Goal: Task Accomplishment & Management: Use online tool/utility

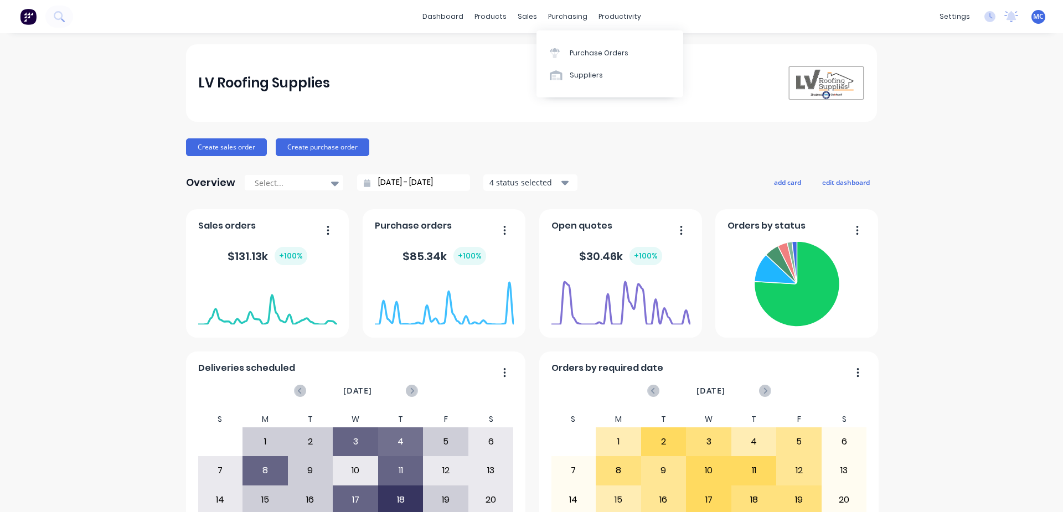
click at [562, 9] on div "purchasing" at bounding box center [567, 16] width 50 height 17
click at [587, 51] on div "Purchase Orders" at bounding box center [598, 53] width 59 height 10
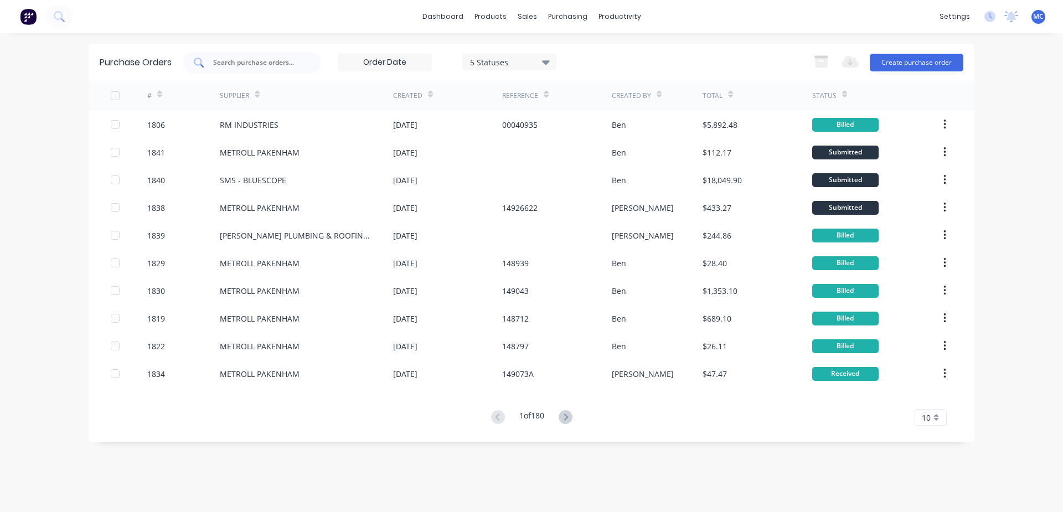
click at [277, 63] on input "text" at bounding box center [258, 62] width 92 height 11
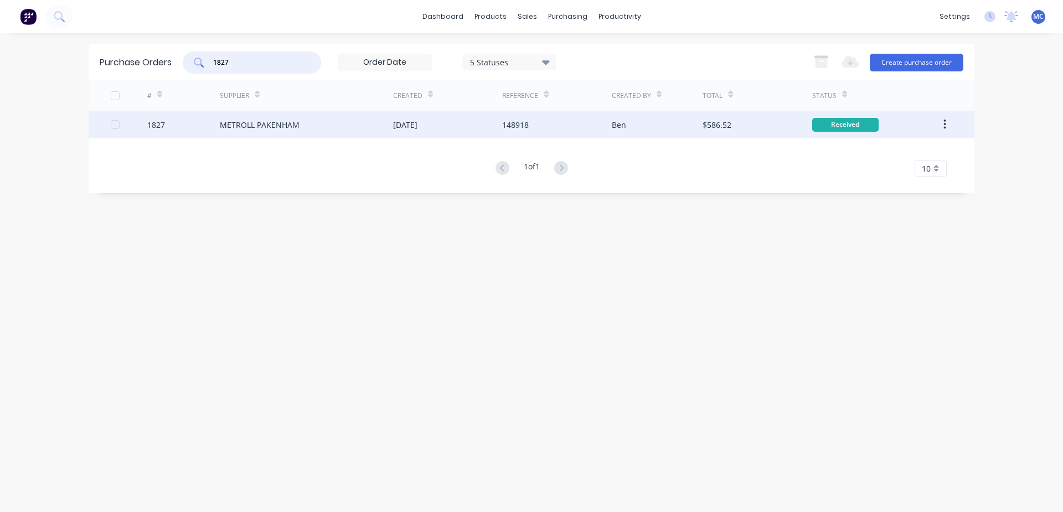
type input "1827"
click at [302, 123] on div "METROLL PAKENHAM" at bounding box center [306, 125] width 173 height 28
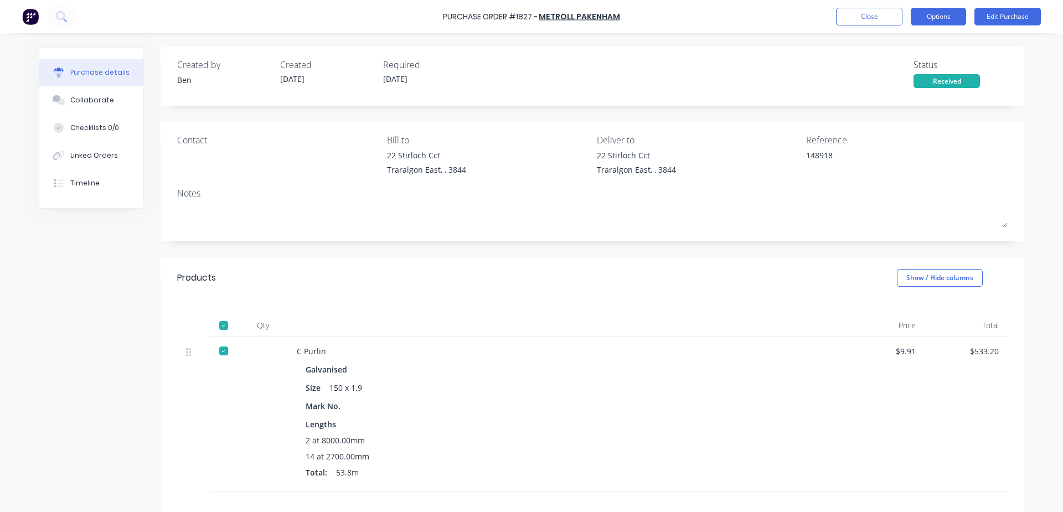
click at [949, 19] on button "Options" at bounding box center [937, 17] width 55 height 18
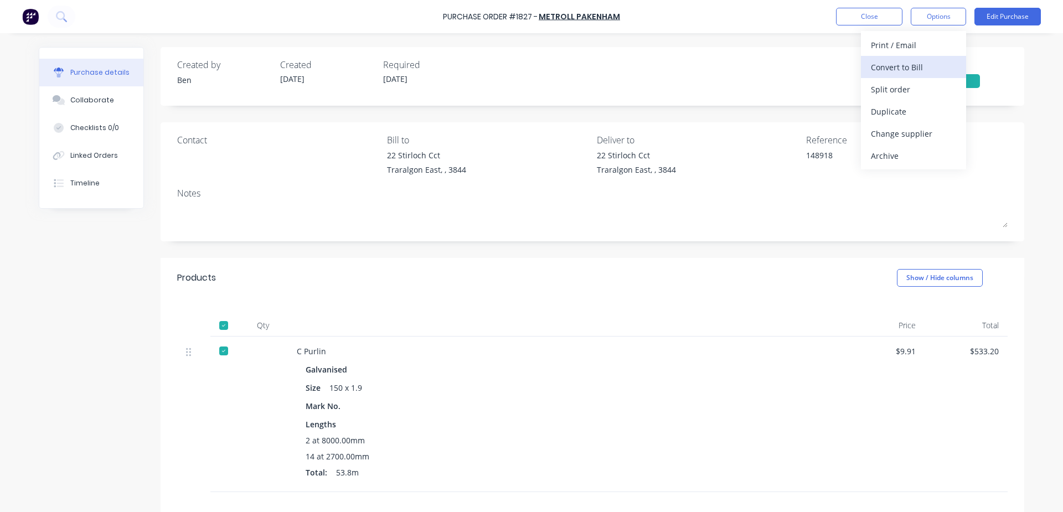
click at [893, 70] on div "Convert to Bill" at bounding box center [913, 67] width 85 height 16
type textarea "x"
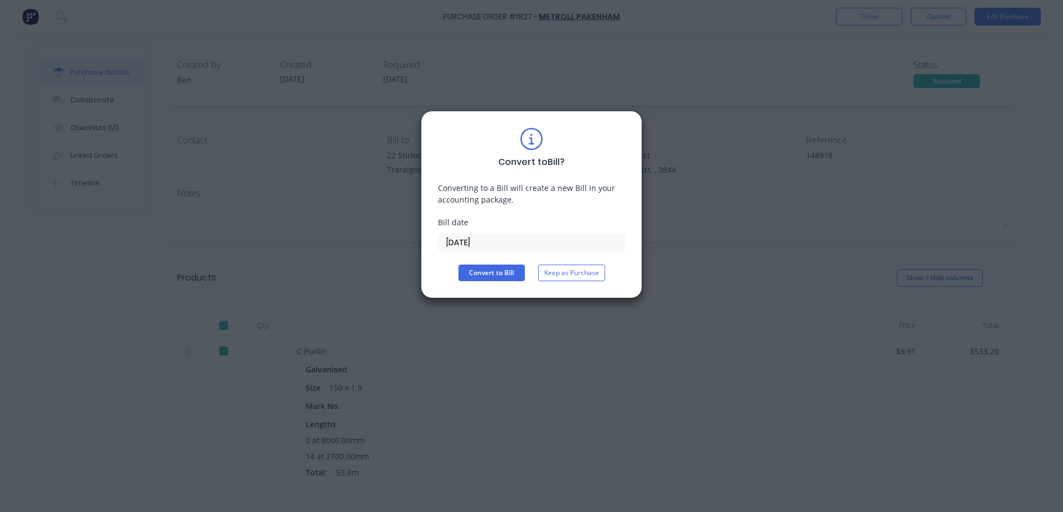
click at [515, 245] on input "[DATE]" at bounding box center [531, 242] width 186 height 17
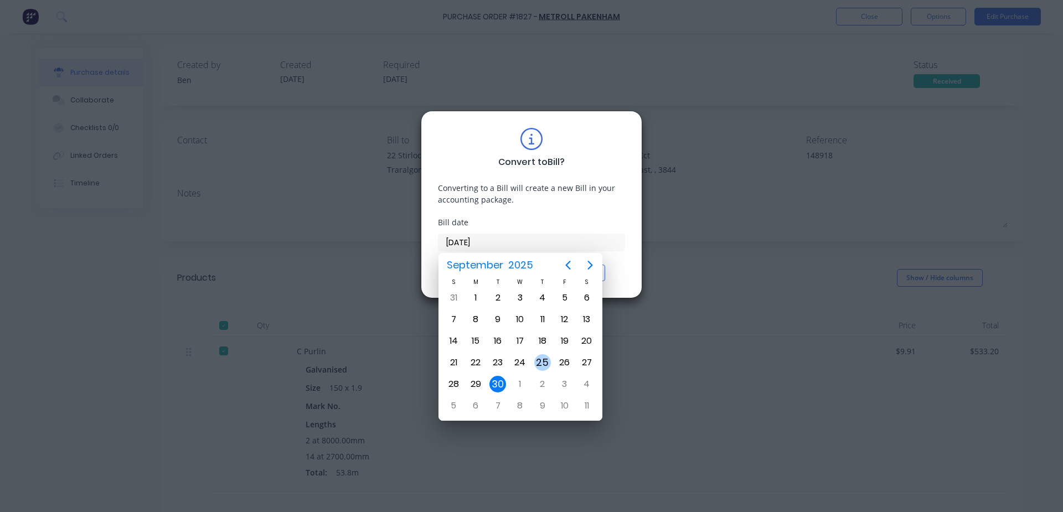
click at [542, 361] on div "25" at bounding box center [542, 362] width 17 height 17
type input "[DATE]"
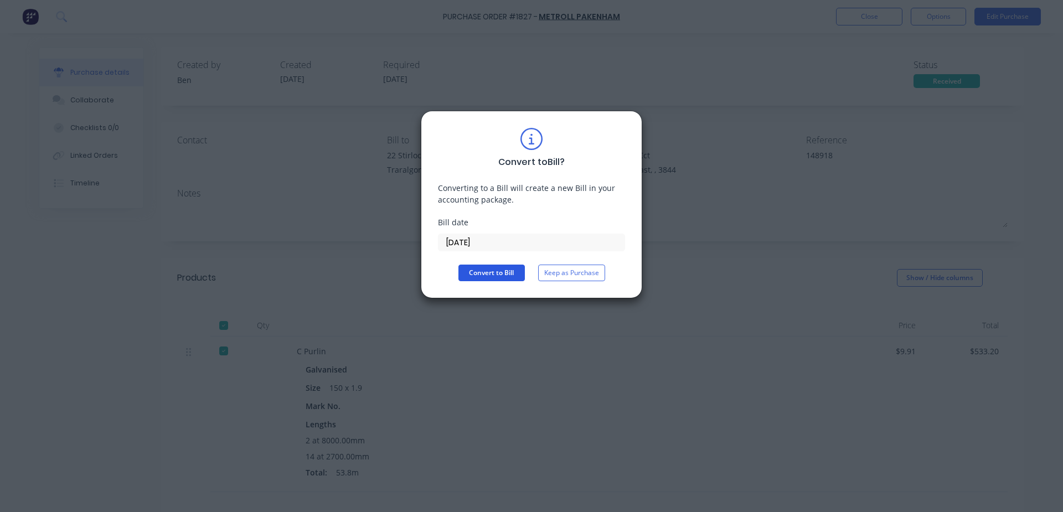
click at [500, 269] on button "Convert to Bill" at bounding box center [491, 273] width 66 height 17
type textarea "x"
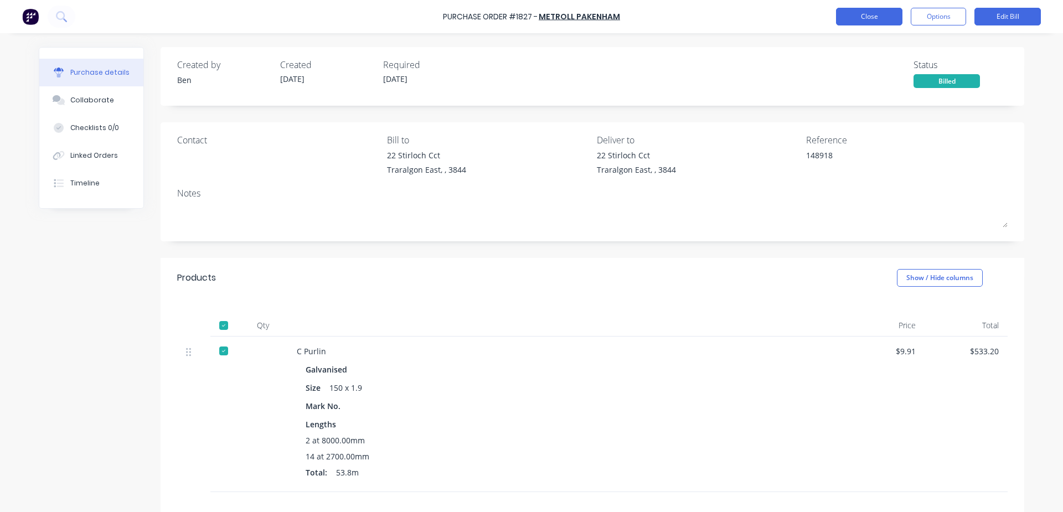
click at [878, 18] on button "Close" at bounding box center [869, 17] width 66 height 18
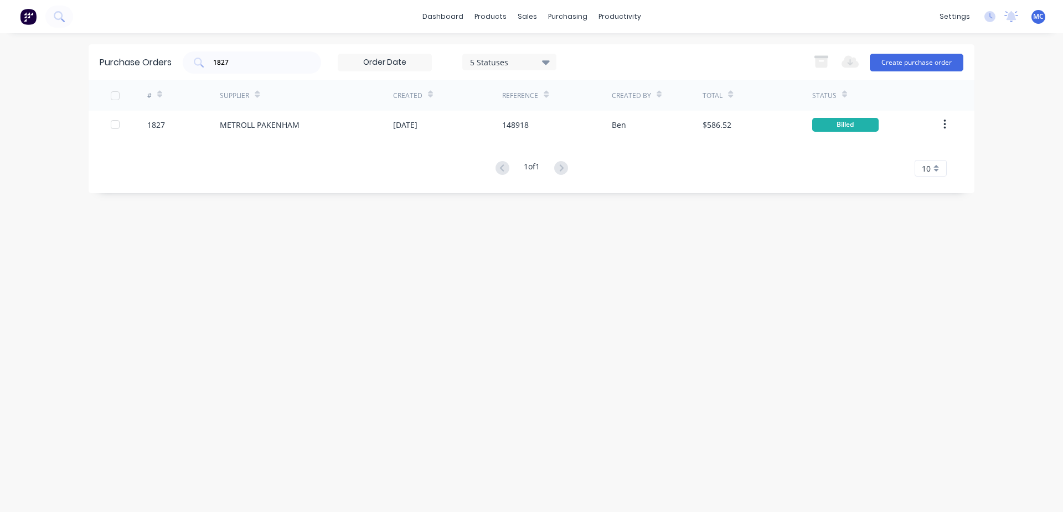
drag, startPoint x: 298, startPoint y: 58, endPoint x: 137, endPoint y: 66, distance: 161.8
click at [138, 65] on div "Purchase Orders 1827 5 Statuses 5 Statuses Export to Excel (XLSX) Create purcha…" at bounding box center [531, 62] width 885 height 36
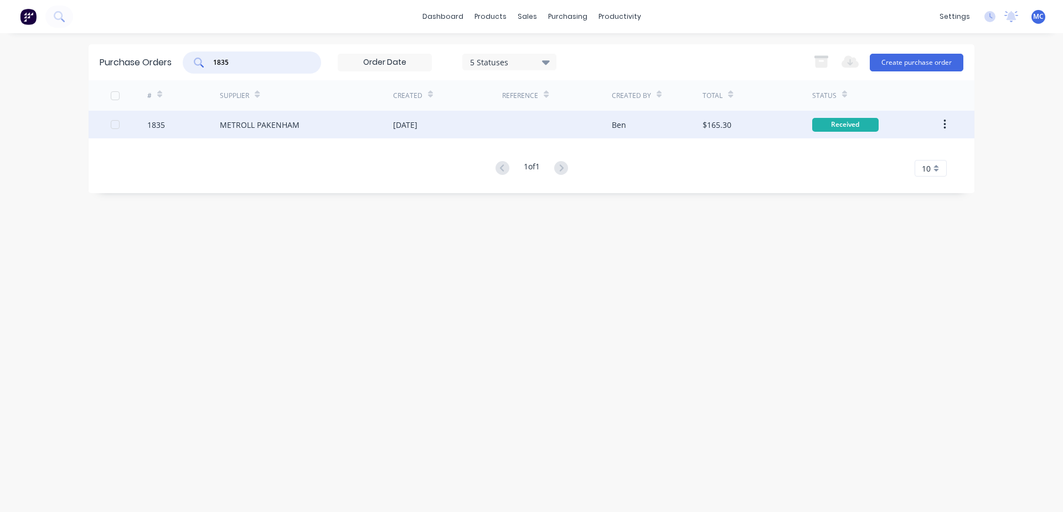
type input "1835"
click at [394, 121] on div "[DATE]" at bounding box center [405, 125] width 24 height 12
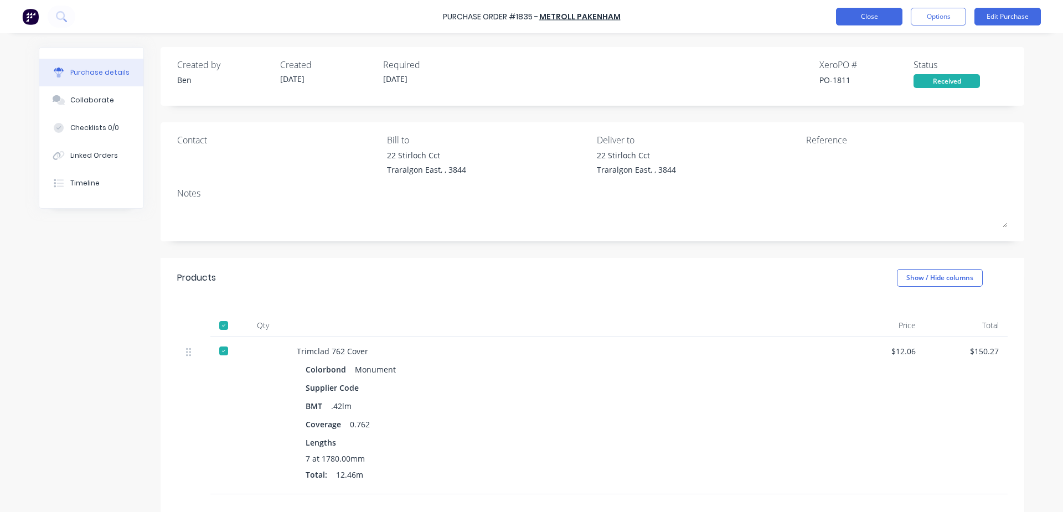
click at [876, 18] on button "Close" at bounding box center [869, 17] width 66 height 18
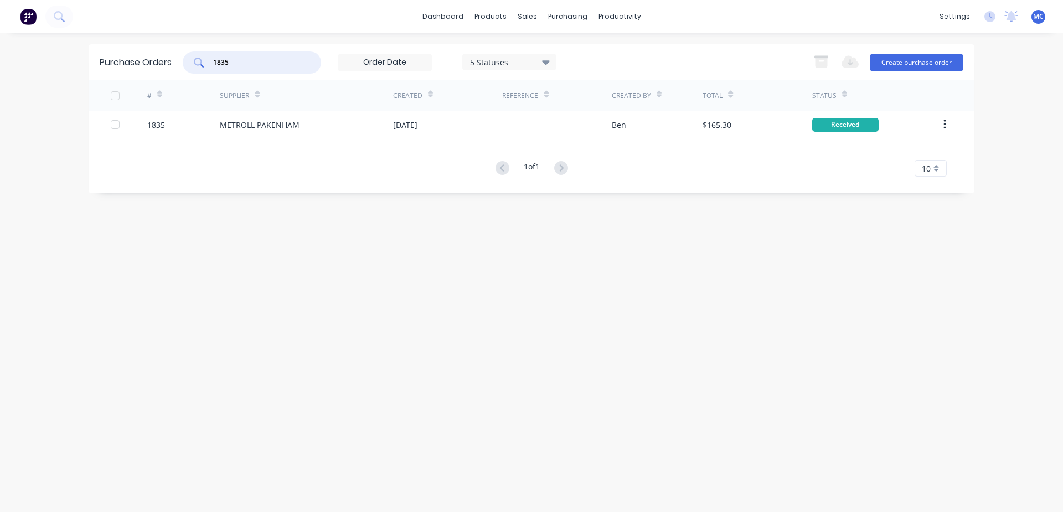
drag, startPoint x: 263, startPoint y: 63, endPoint x: 76, endPoint y: 64, distance: 186.5
click at [76, 64] on div "dashboard products sales purchasing productivity dashboard products Product Cat…" at bounding box center [531, 256] width 1063 height 512
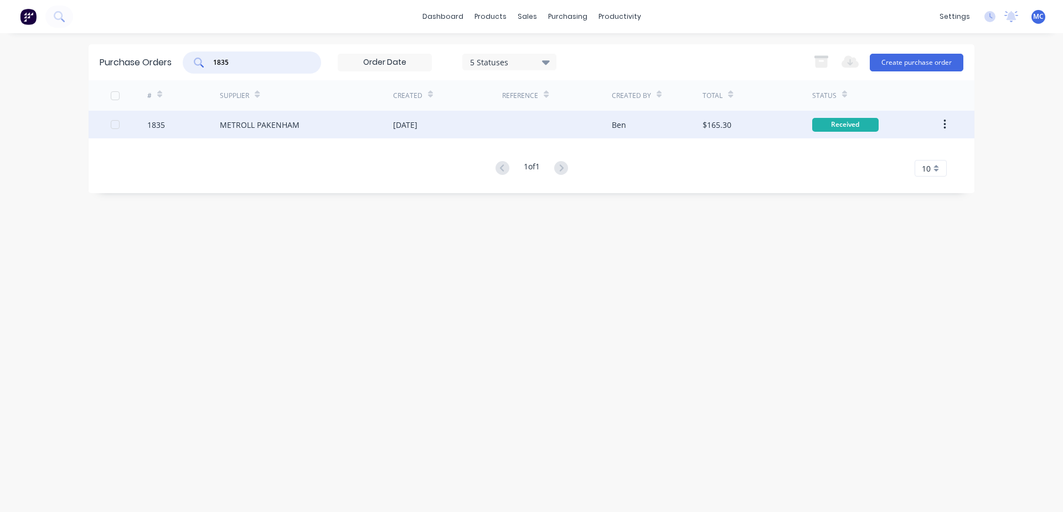
click at [320, 123] on div "METROLL PAKENHAM" at bounding box center [306, 125] width 173 height 28
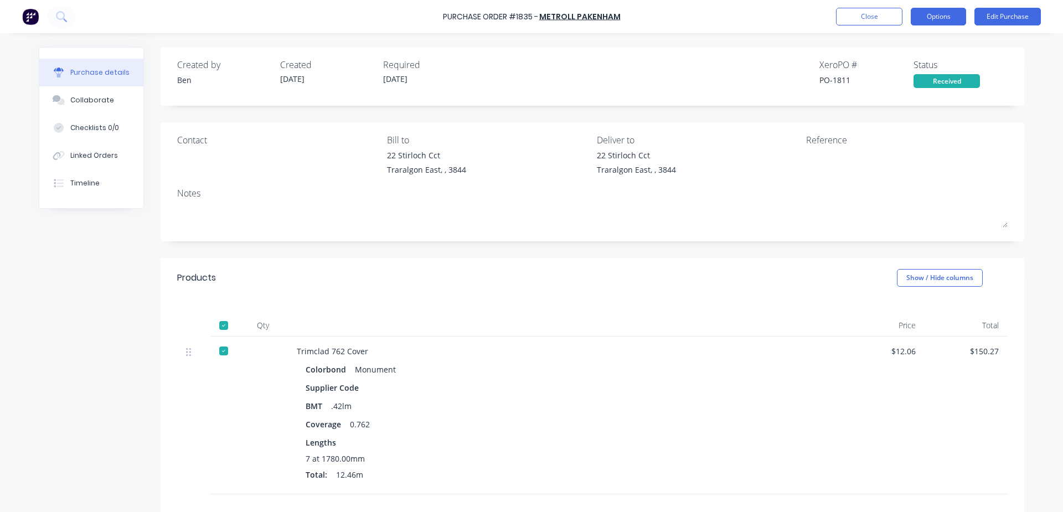
click at [945, 13] on button "Options" at bounding box center [937, 17] width 55 height 18
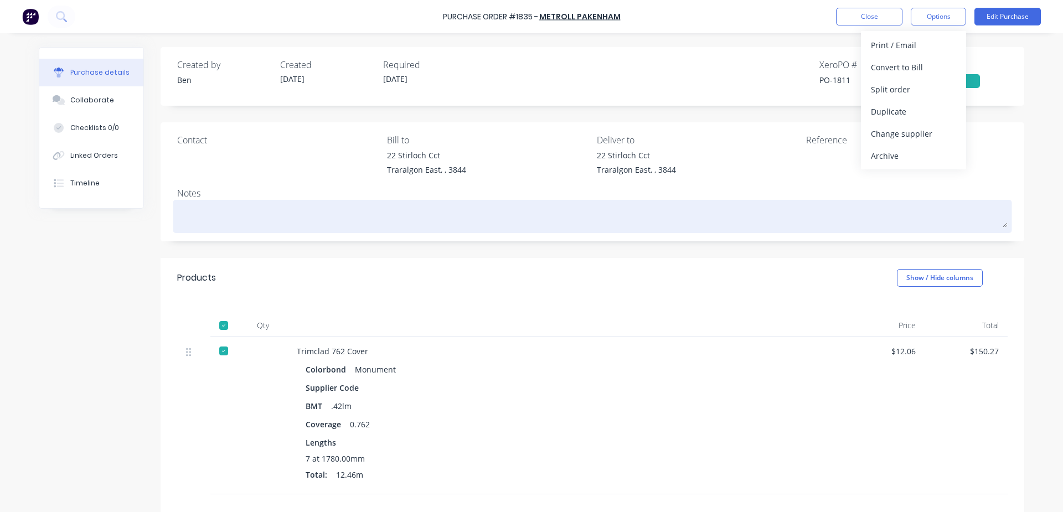
click at [816, 230] on div at bounding box center [592, 217] width 830 height 28
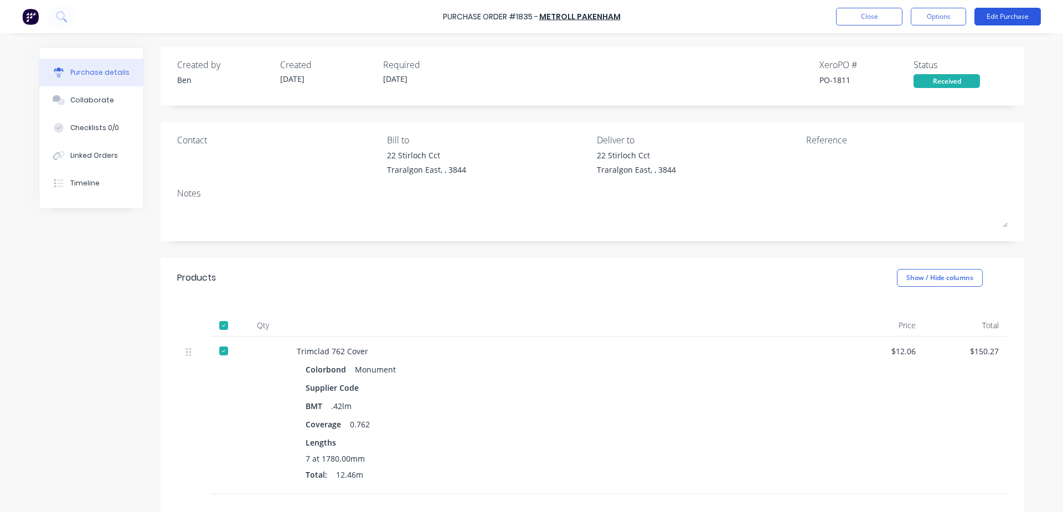
click at [1023, 17] on button "Edit Purchase" at bounding box center [1007, 17] width 66 height 18
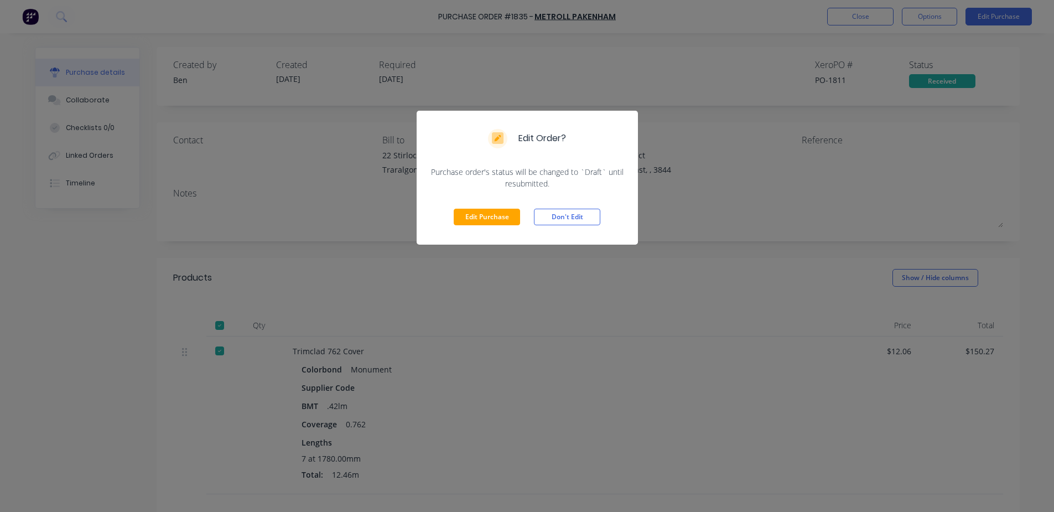
click at [444, 215] on div "Edit Purchase Don't Edit" at bounding box center [527, 216] width 221 height 55
click at [503, 213] on button "Edit Purchase" at bounding box center [487, 217] width 66 height 17
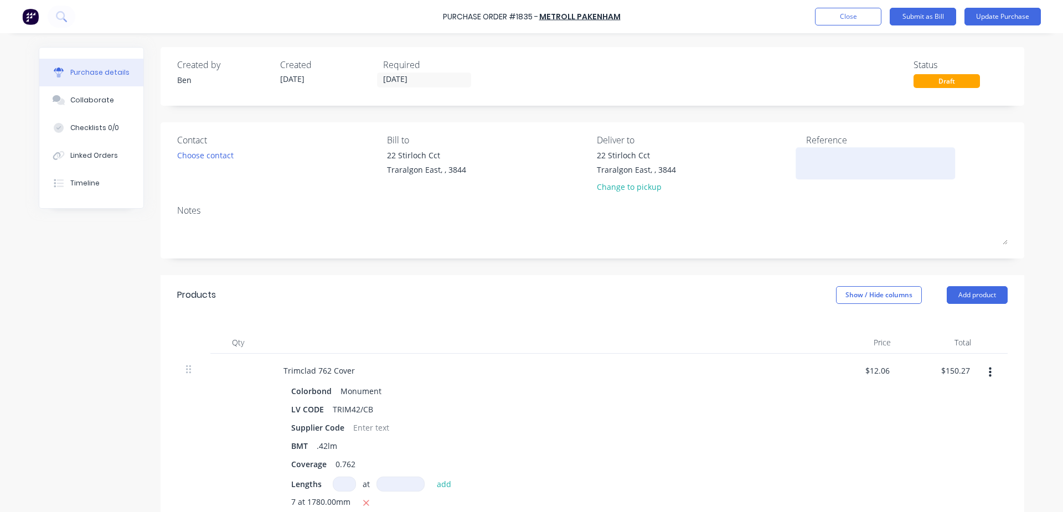
click at [841, 161] on textarea at bounding box center [875, 161] width 138 height 25
type textarea "14913"
type textarea "x"
type textarea "149131"
type textarea "x"
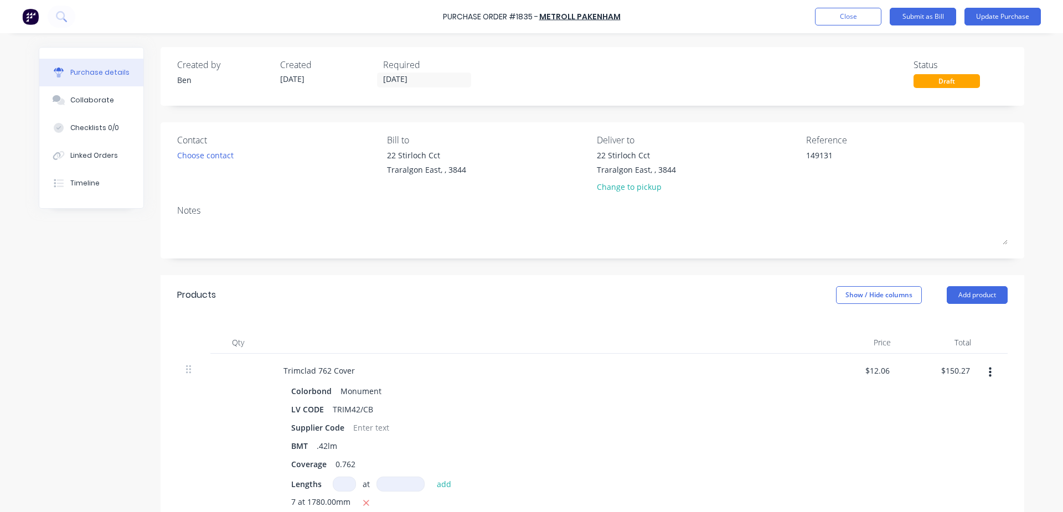
type textarea "149131"
click at [834, 212] on div "Notes" at bounding box center [592, 210] width 830 height 13
click at [1010, 20] on button "Update Purchase" at bounding box center [1002, 17] width 76 height 18
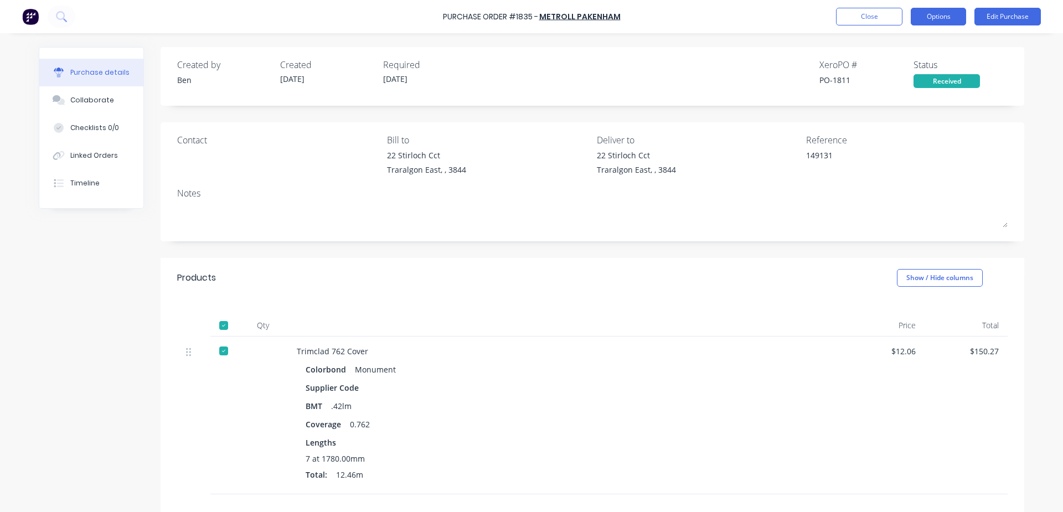
click at [950, 14] on button "Options" at bounding box center [937, 17] width 55 height 18
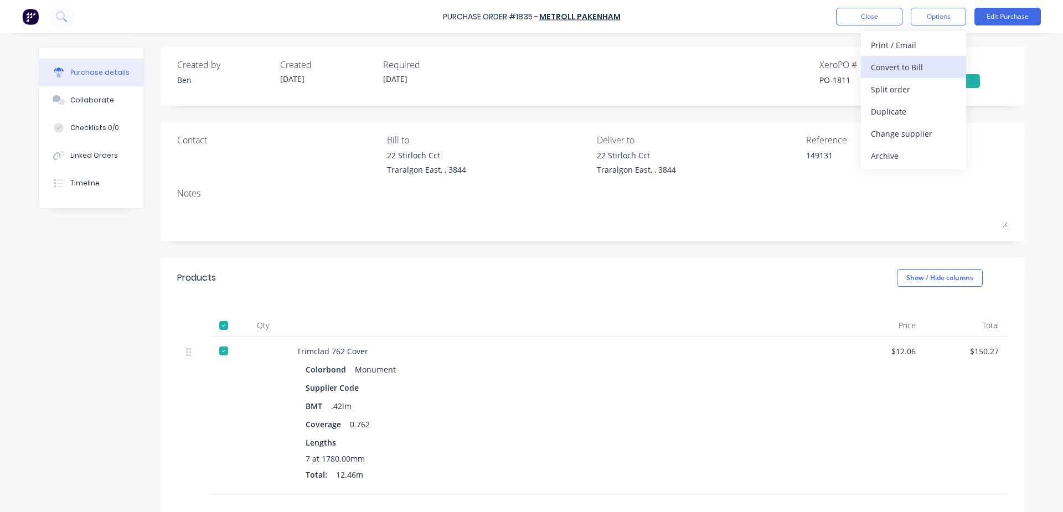
click at [910, 66] on div "Convert to Bill" at bounding box center [913, 67] width 85 height 16
type textarea "x"
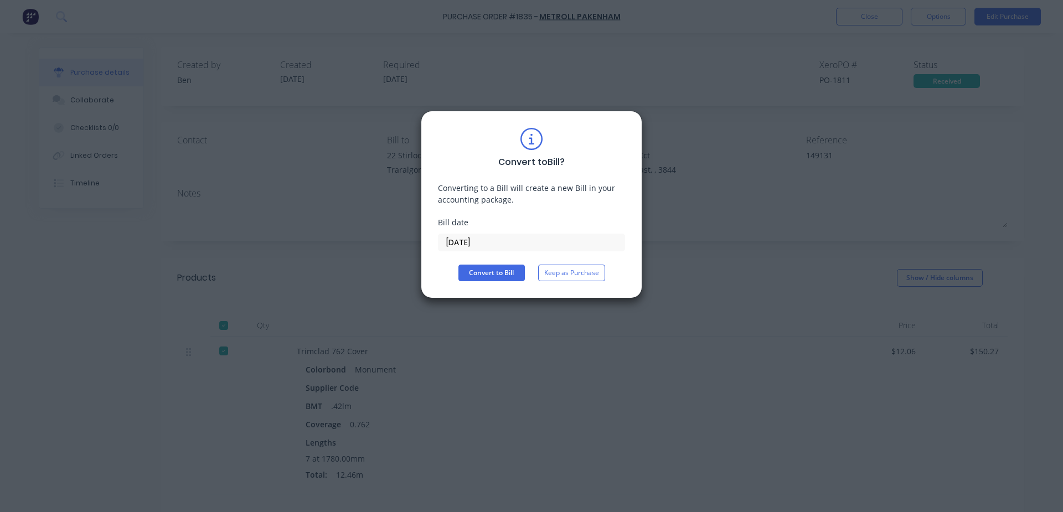
click at [522, 242] on input "[DATE]" at bounding box center [531, 242] width 186 height 17
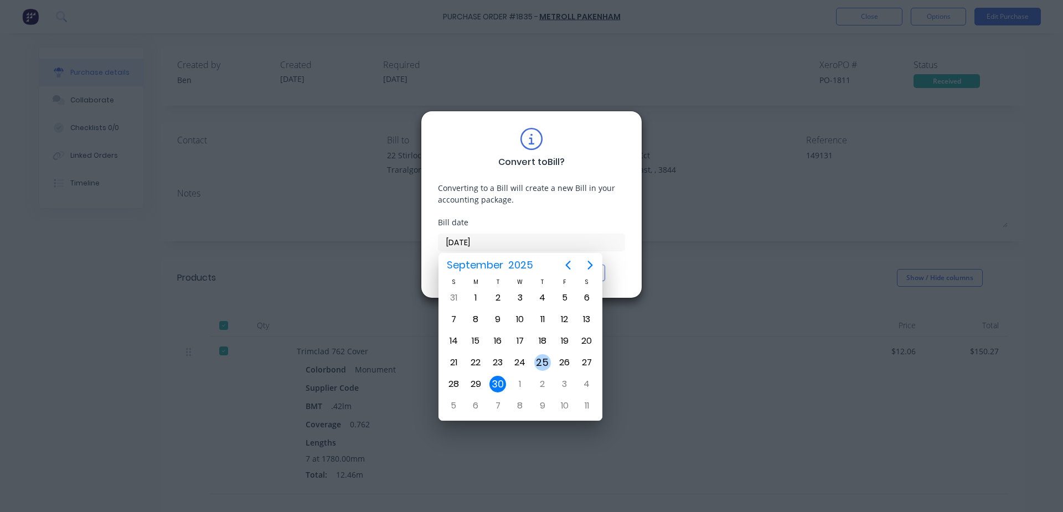
click at [542, 361] on div "25" at bounding box center [542, 362] width 17 height 17
type input "[DATE]"
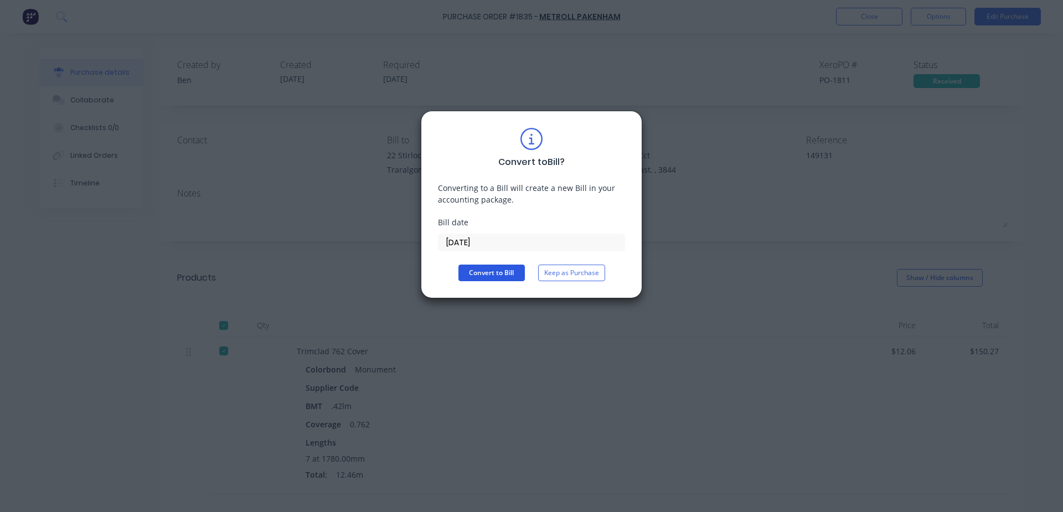
click at [479, 270] on button "Convert to Bill" at bounding box center [491, 273] width 66 height 17
type textarea "x"
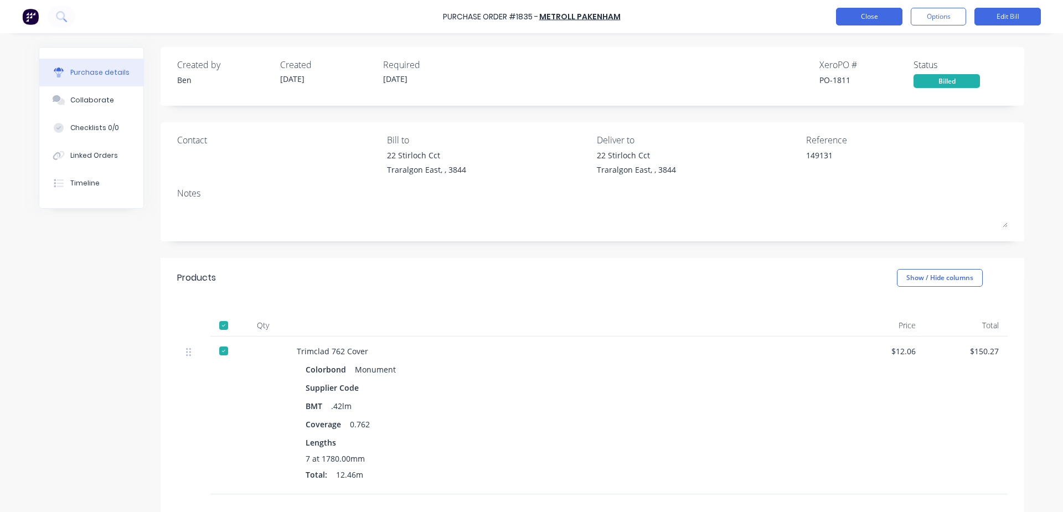
click at [874, 15] on button "Close" at bounding box center [869, 17] width 66 height 18
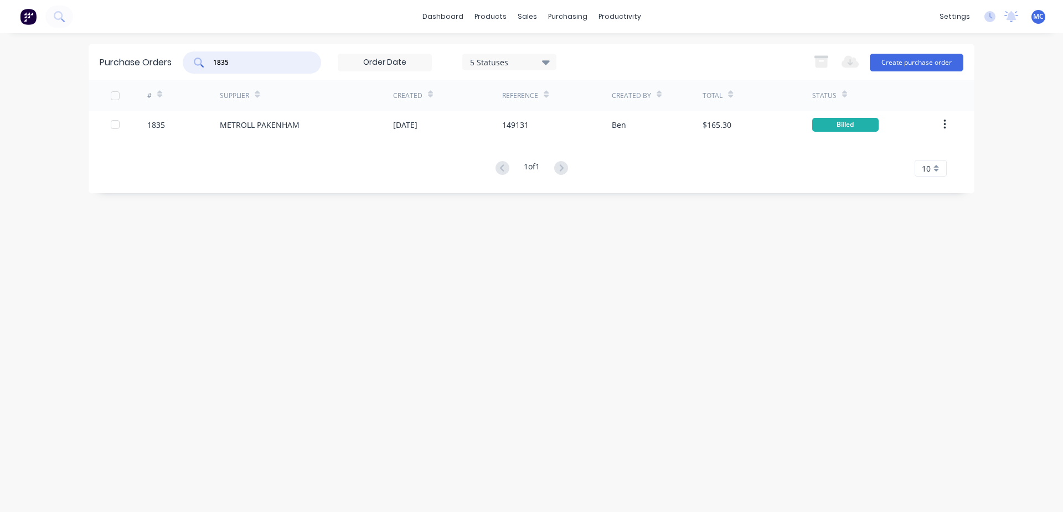
drag, startPoint x: 263, startPoint y: 63, endPoint x: 141, endPoint y: 63, distance: 122.3
click at [141, 63] on div "Purchase Orders 1835 5 Statuses 5 Statuses Export to Excel (XLSX) Create purcha…" at bounding box center [531, 62] width 885 height 36
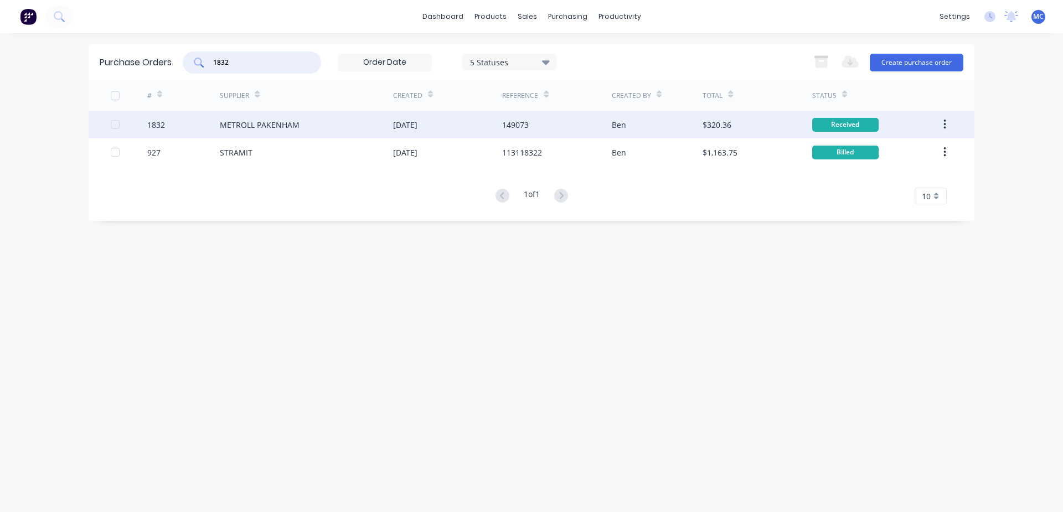
type input "1832"
click at [301, 126] on div "METROLL PAKENHAM" at bounding box center [306, 125] width 173 height 28
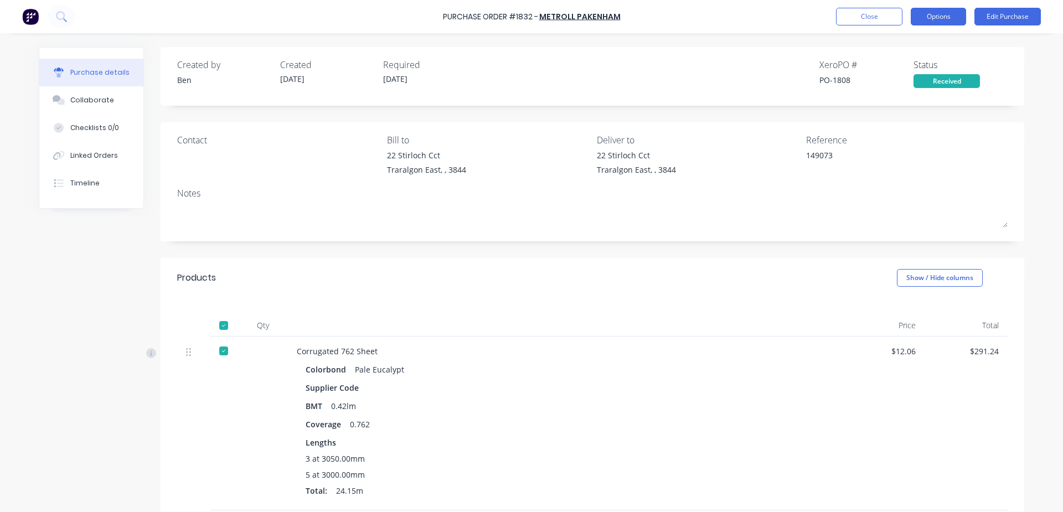
click at [939, 23] on button "Options" at bounding box center [937, 17] width 55 height 18
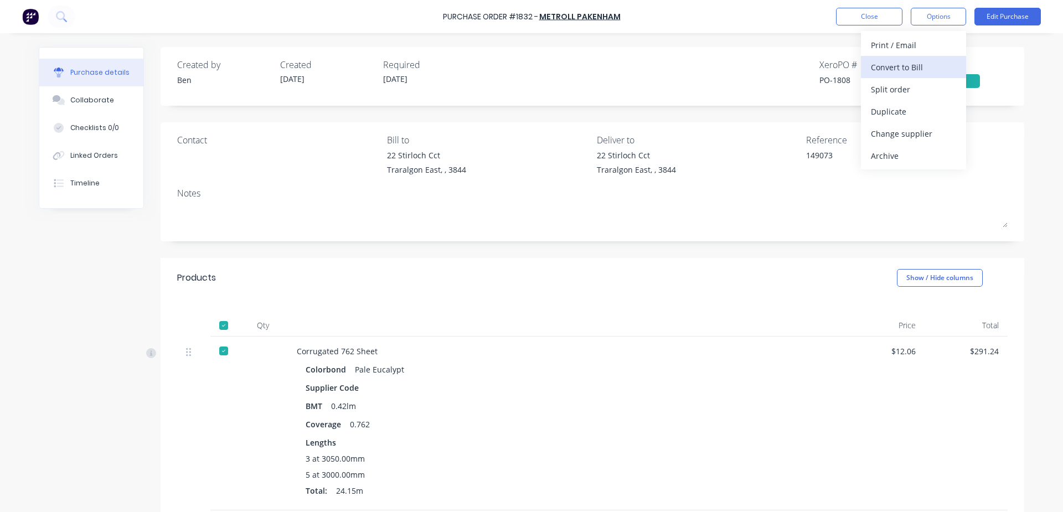
click at [926, 69] on div "Convert to Bill" at bounding box center [913, 67] width 85 height 16
type textarea "x"
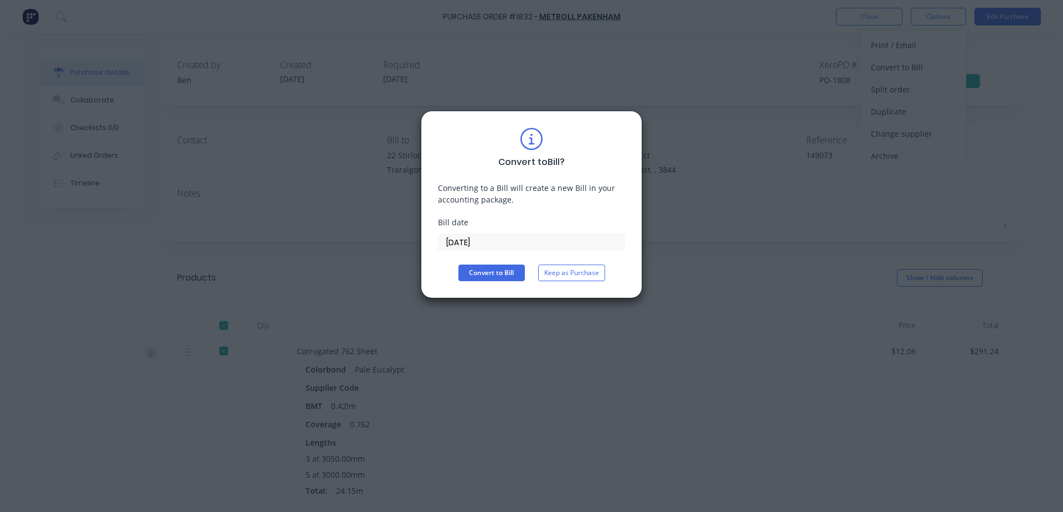
click at [501, 238] on input "[DATE]" at bounding box center [531, 242] width 186 height 17
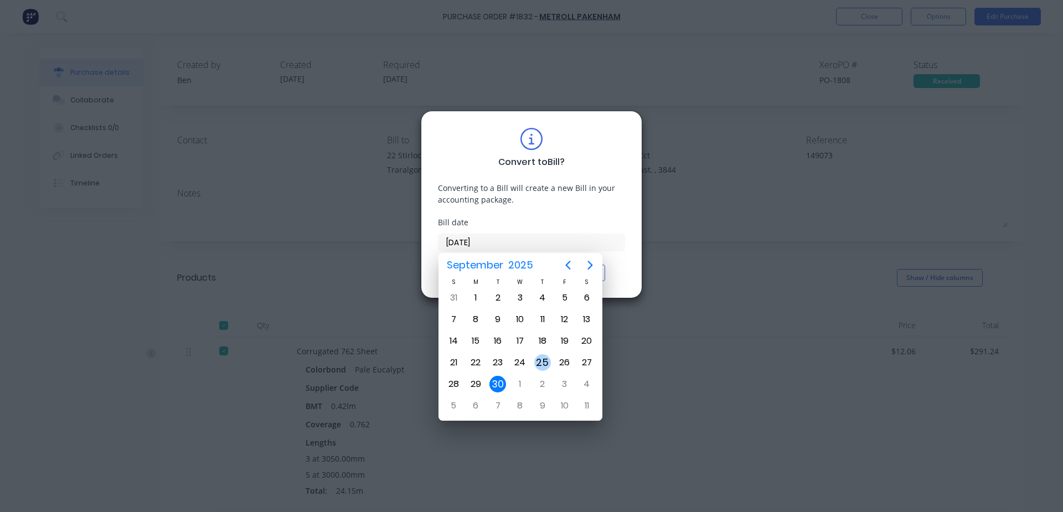
click at [550, 365] on div "25" at bounding box center [542, 362] width 17 height 17
type input "[DATE]"
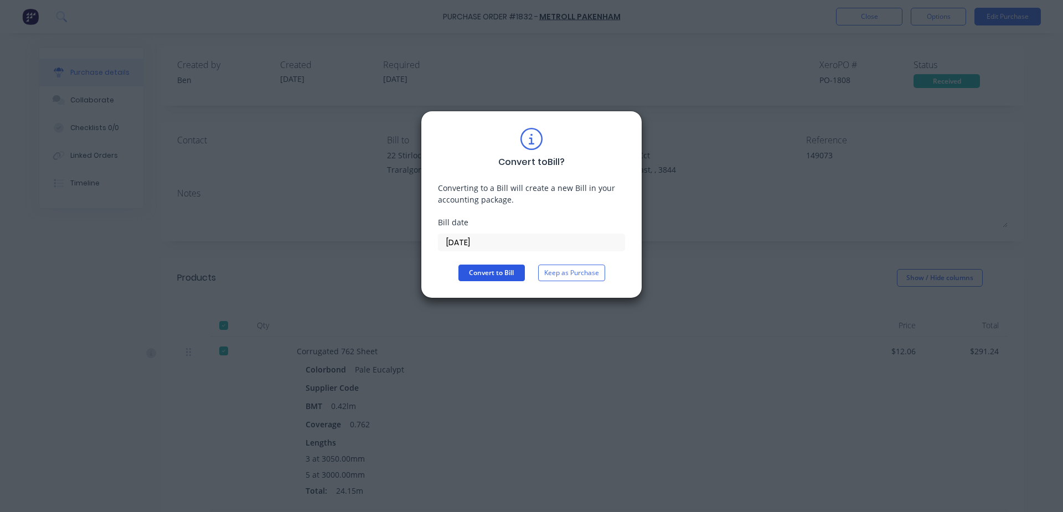
click at [500, 272] on button "Convert to Bill" at bounding box center [491, 273] width 66 height 17
type textarea "x"
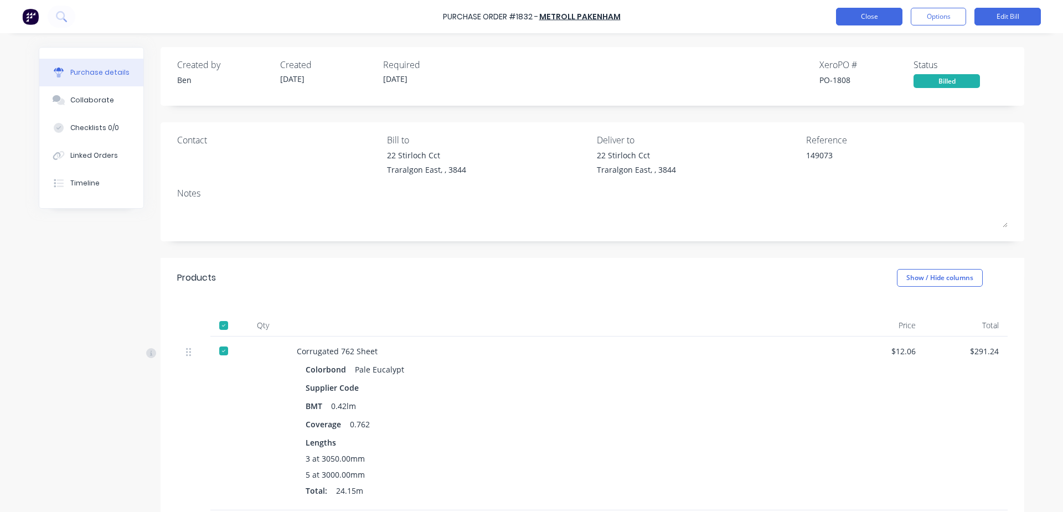
click at [879, 17] on button "Close" at bounding box center [869, 17] width 66 height 18
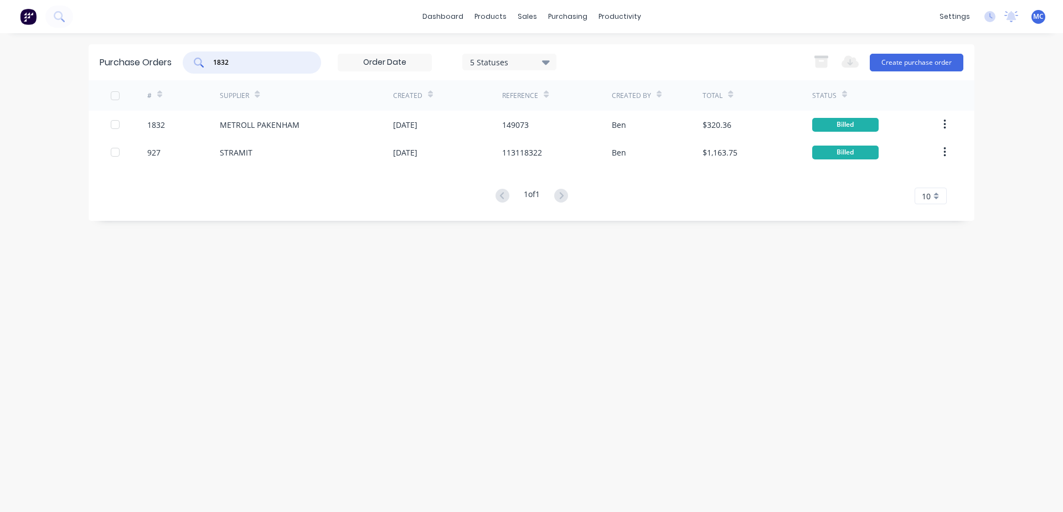
drag, startPoint x: 256, startPoint y: 61, endPoint x: 107, endPoint y: 51, distance: 148.6
click at [63, 60] on div "dashboard products sales purchasing productivity dashboard products Product Cat…" at bounding box center [531, 256] width 1063 height 512
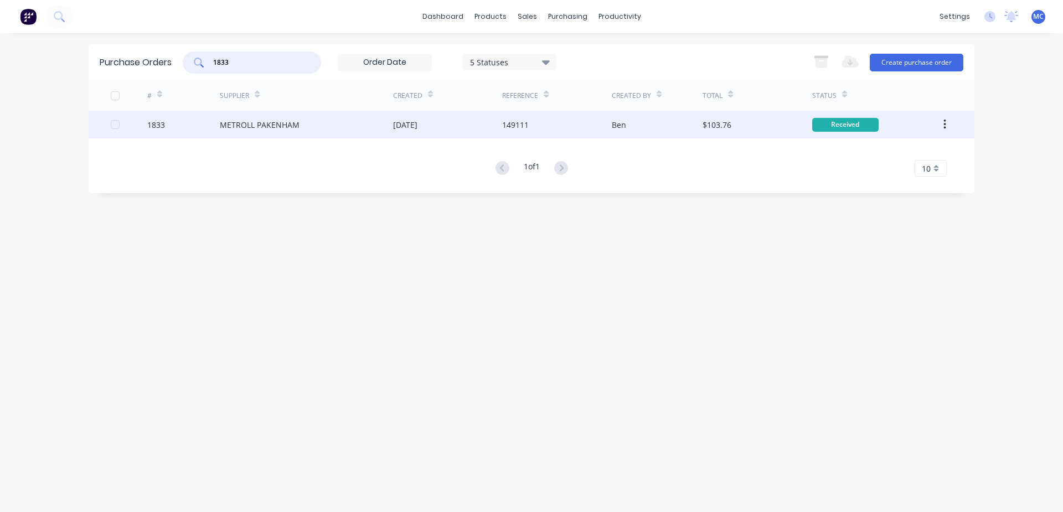
type input "1833"
click at [398, 128] on div "[DATE]" at bounding box center [405, 125] width 24 height 12
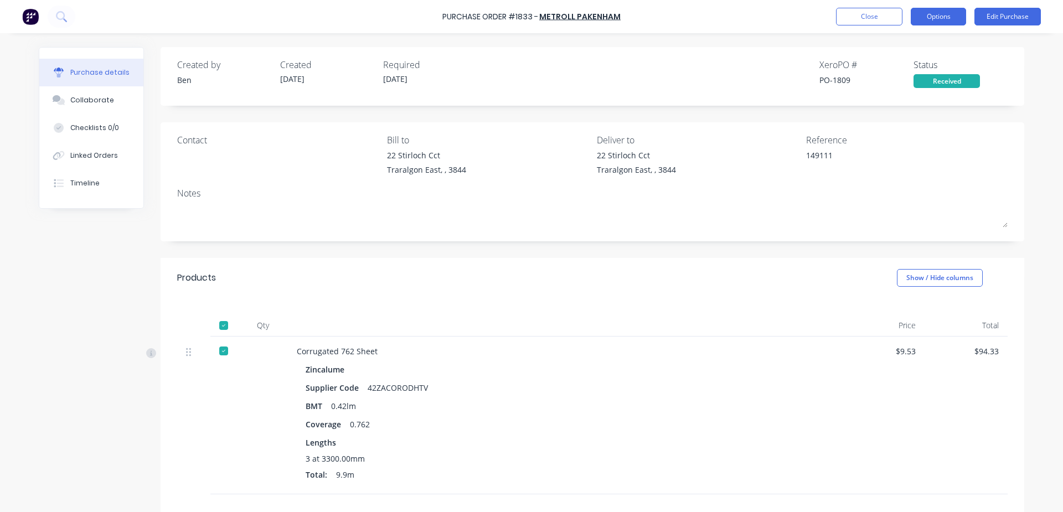
click at [940, 15] on button "Options" at bounding box center [937, 17] width 55 height 18
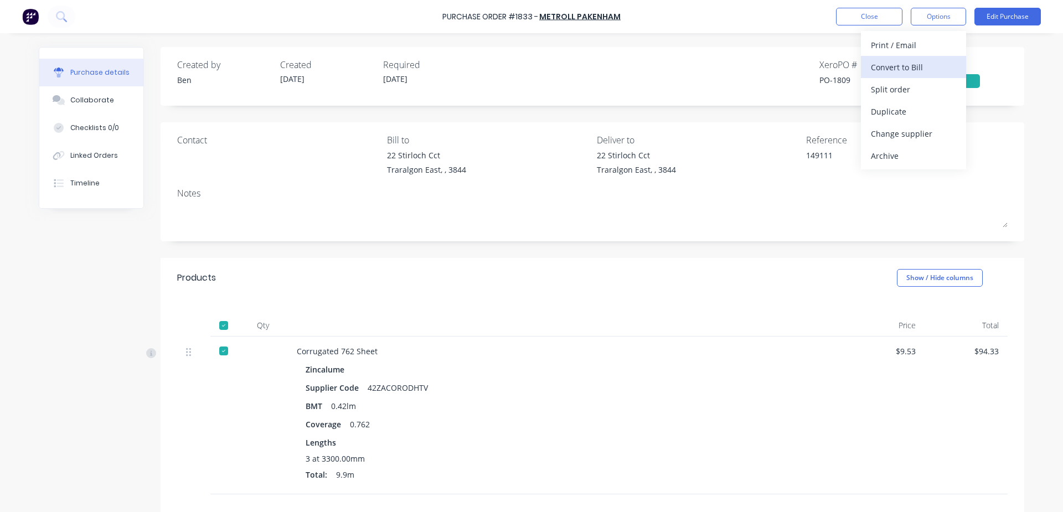
click at [909, 65] on div "Convert to Bill" at bounding box center [913, 67] width 85 height 16
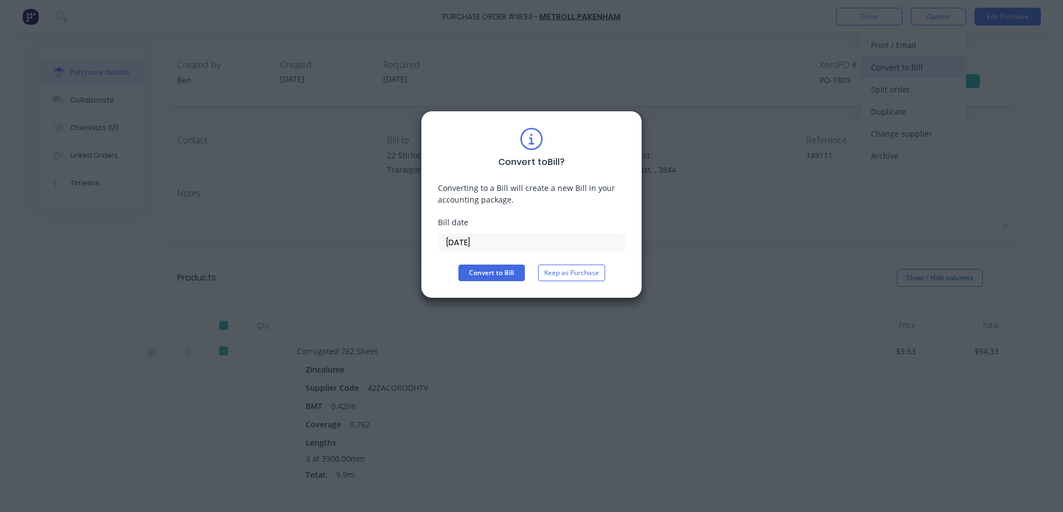
type textarea "x"
click at [547, 245] on input "[DATE]" at bounding box center [531, 242] width 186 height 17
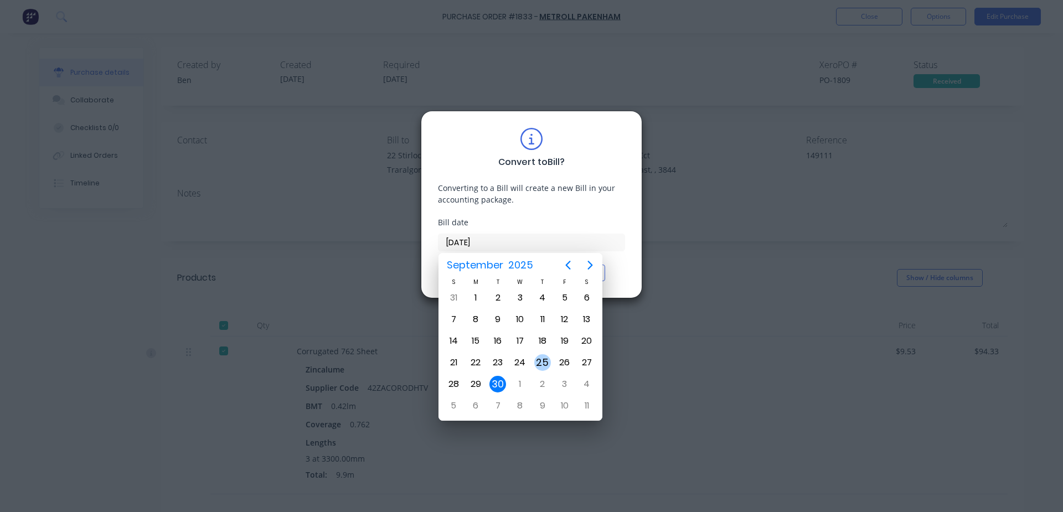
drag, startPoint x: 540, startPoint y: 360, endPoint x: 514, endPoint y: 323, distance: 45.3
click at [541, 360] on div "25" at bounding box center [542, 362] width 17 height 17
type input "[DATE]"
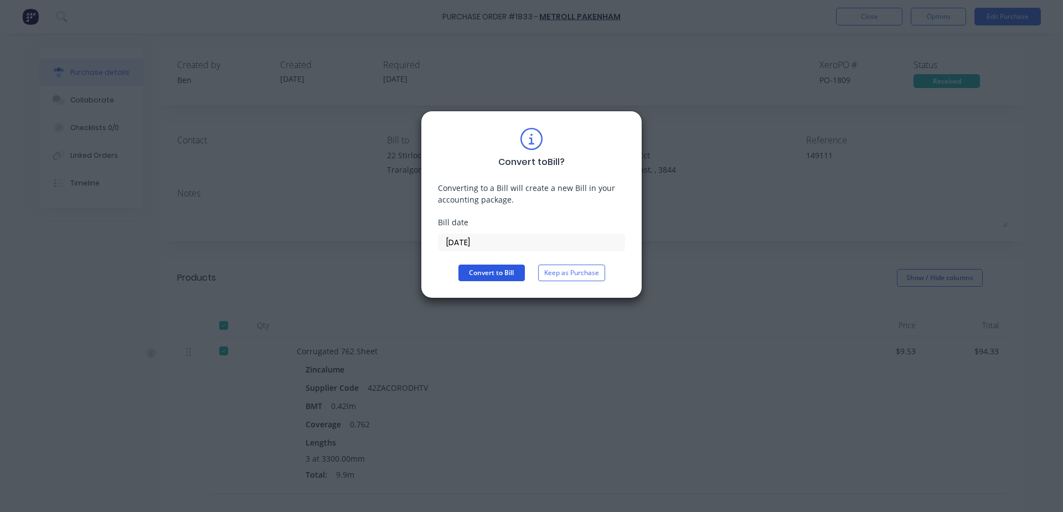
click at [500, 272] on button "Convert to Bill" at bounding box center [491, 273] width 66 height 17
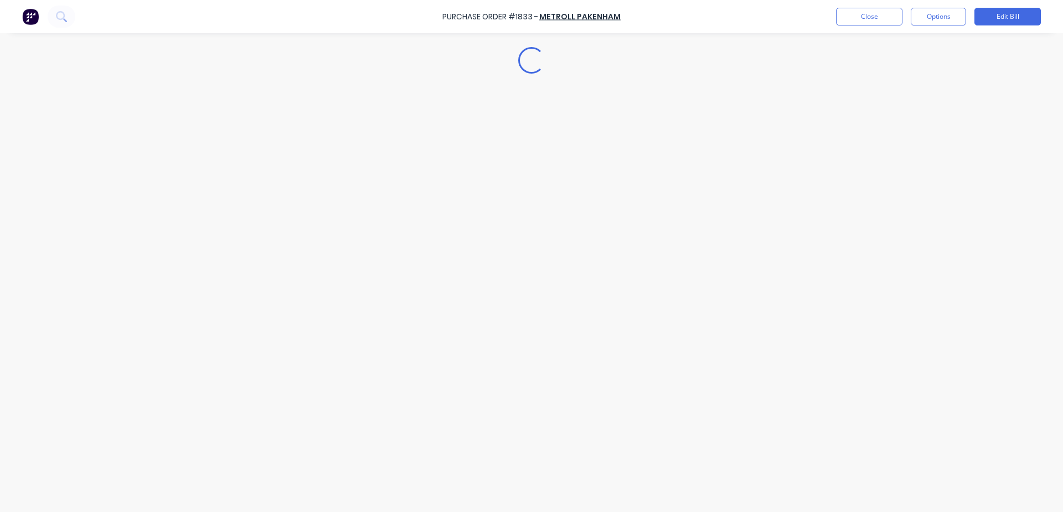
type textarea "x"
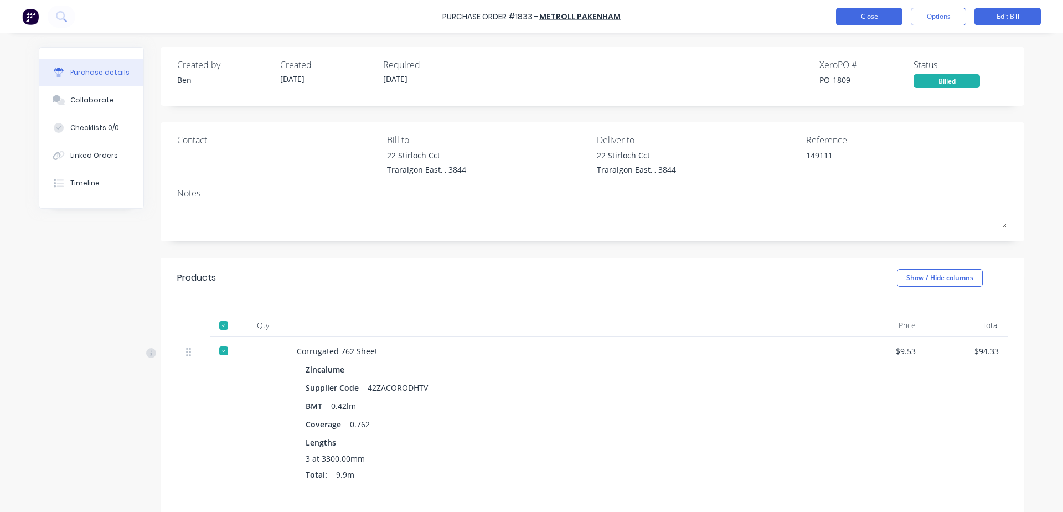
click at [863, 14] on button "Close" at bounding box center [869, 17] width 66 height 18
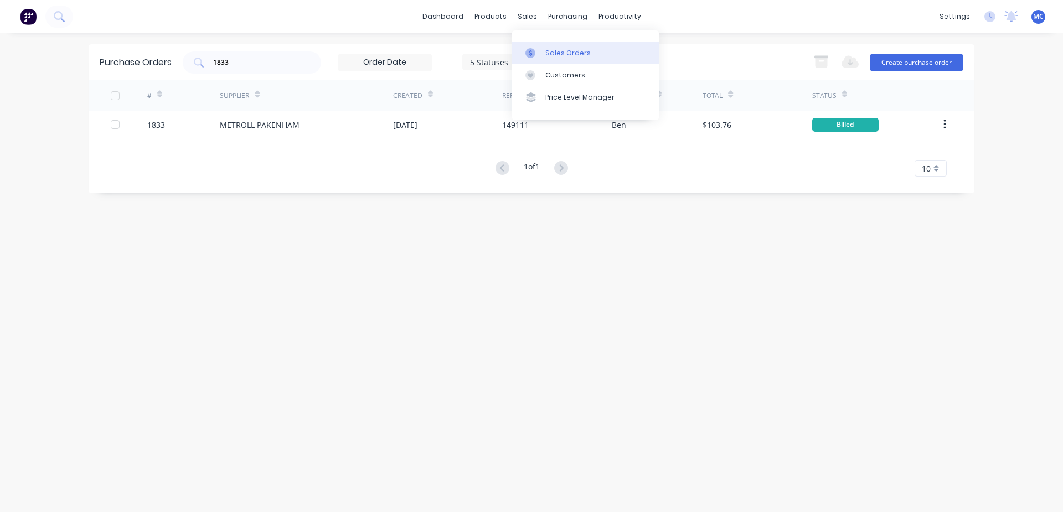
click at [550, 48] on div "Sales Orders" at bounding box center [567, 53] width 45 height 10
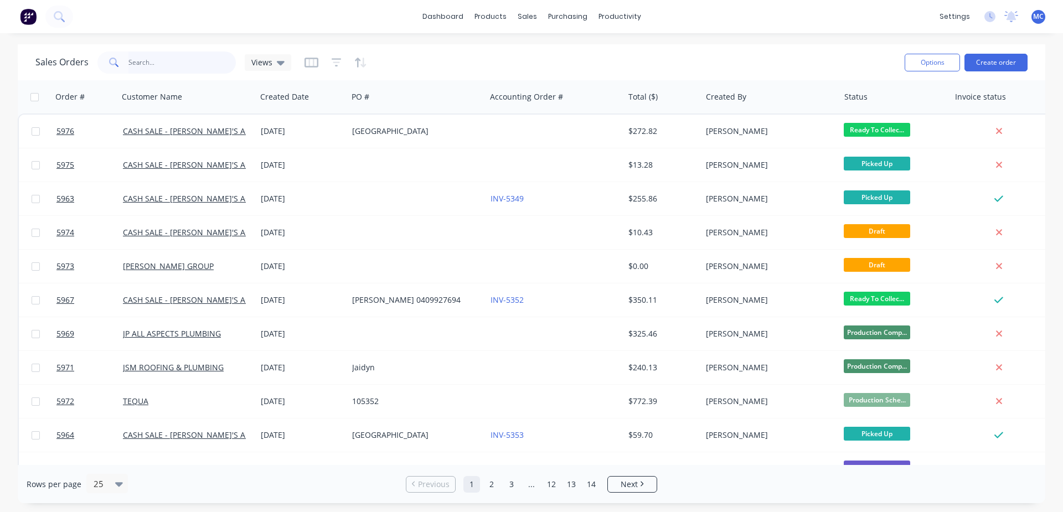
click at [180, 59] on input "text" at bounding box center [182, 62] width 108 height 22
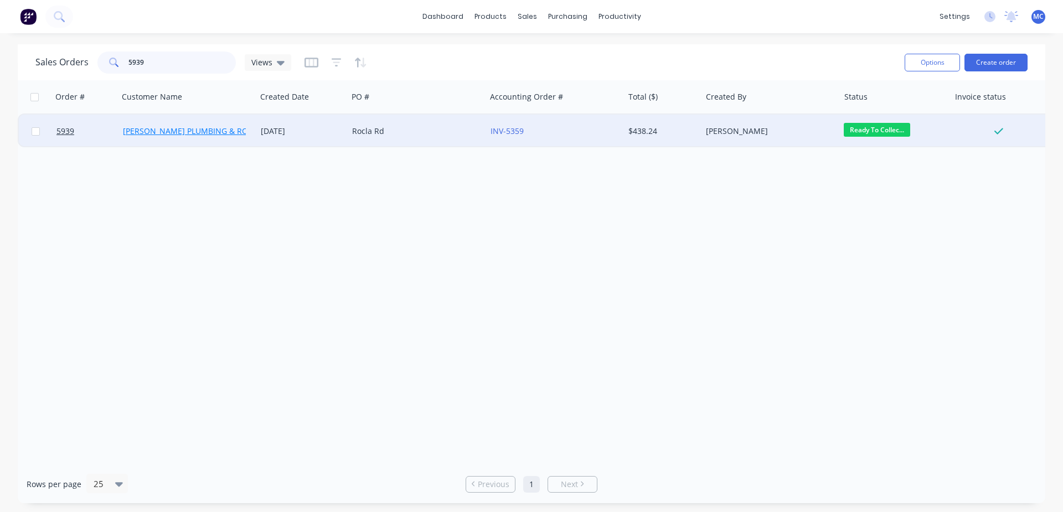
type input "5939"
click at [209, 132] on link "[PERSON_NAME] PLUMBING & ROOFING PRO PTY LTD" at bounding box center [222, 131] width 198 height 11
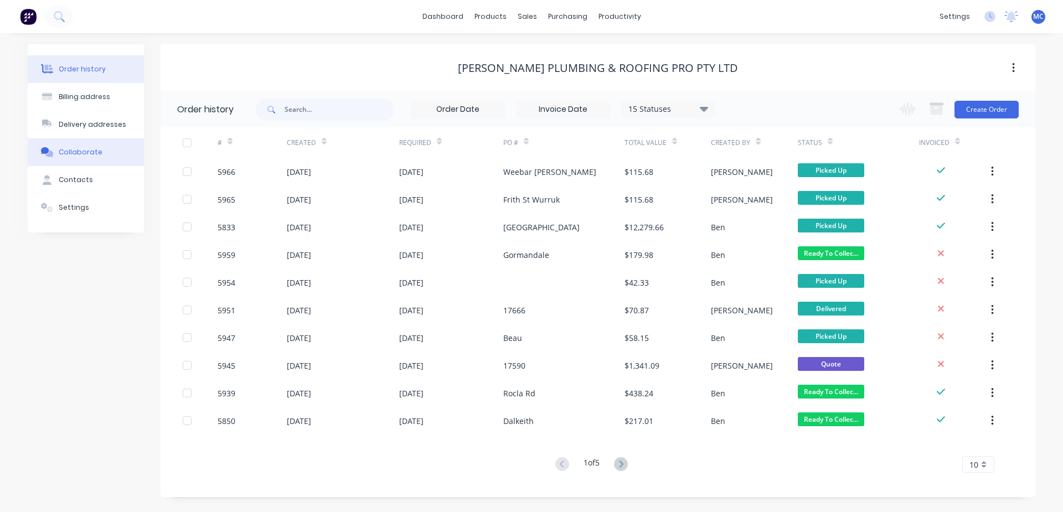
click at [91, 153] on div "Collaborate" at bounding box center [81, 152] width 44 height 10
